Goal: Task Accomplishment & Management: Use online tool/utility

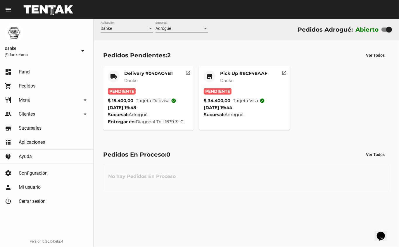
click at [252, 74] on mat-card-title "Pick Up #8CF48AAF" at bounding box center [243, 73] width 47 height 6
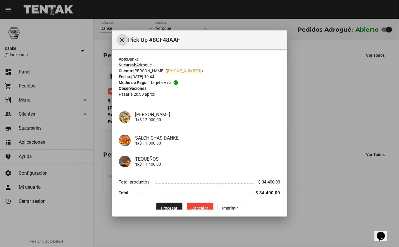
click at [166, 206] on span "Procesar" at bounding box center [169, 207] width 17 height 5
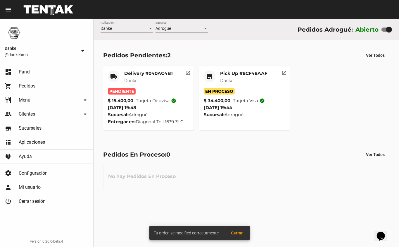
click at [138, 67] on mat-card "local_shipping Delivery #040AC4B1 Danke Pendiente $ 15.400,00 Tarjeta debvisa c…" at bounding box center [148, 98] width 91 height 64
click at [141, 76] on mat-card-title "Delivery #040AC4B1" at bounding box center [148, 73] width 49 height 6
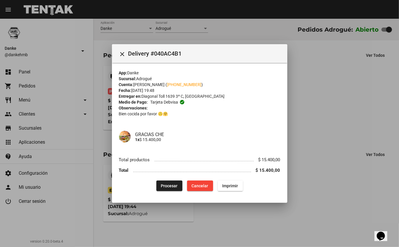
click at [171, 186] on span "Procesar" at bounding box center [169, 185] width 17 height 5
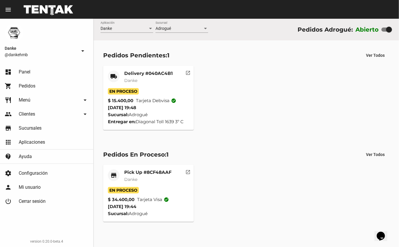
click at [154, 74] on mat-card-title "Delivery #040AC4B1" at bounding box center [148, 73] width 49 height 6
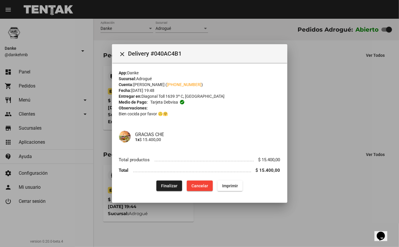
click at [329, 85] on div at bounding box center [199, 123] width 399 height 247
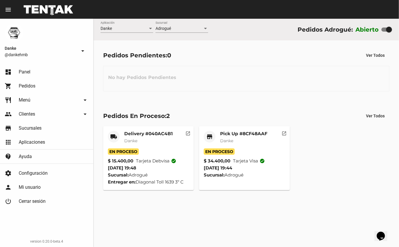
click at [246, 134] on mat-card-title "Pick Up #8CF48AAF" at bounding box center [243, 134] width 47 height 6
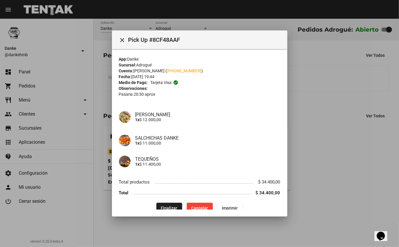
click at [327, 115] on div at bounding box center [199, 123] width 399 height 247
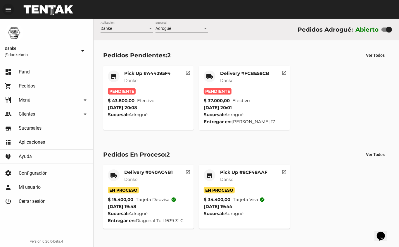
click at [313, 124] on div "store Pick Up #A44295F4 Danke Pendiente $ 43.800,00 Efectivo 5/9/25 20:08 Sucur…" at bounding box center [246, 97] width 291 height 69
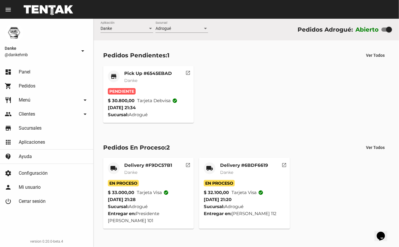
click at [147, 76] on mat-card-title "Pick Up #6545EBAD" at bounding box center [148, 73] width 48 height 6
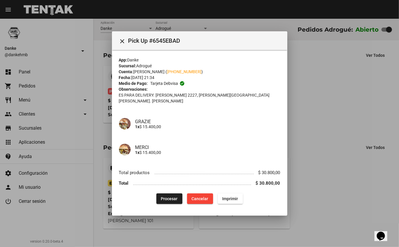
click at [332, 81] on div at bounding box center [199, 123] width 399 height 247
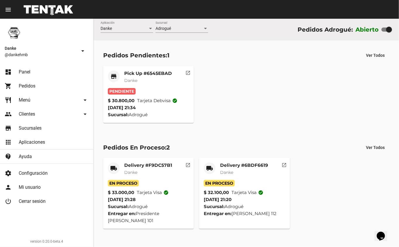
click at [332, 81] on div "store Pick Up #6545EBAD Danke Pendiente $ 30.800,00 Tarjeta debvisa check_circl…" at bounding box center [246, 94] width 291 height 62
